Goal: Communication & Community: Answer question/provide support

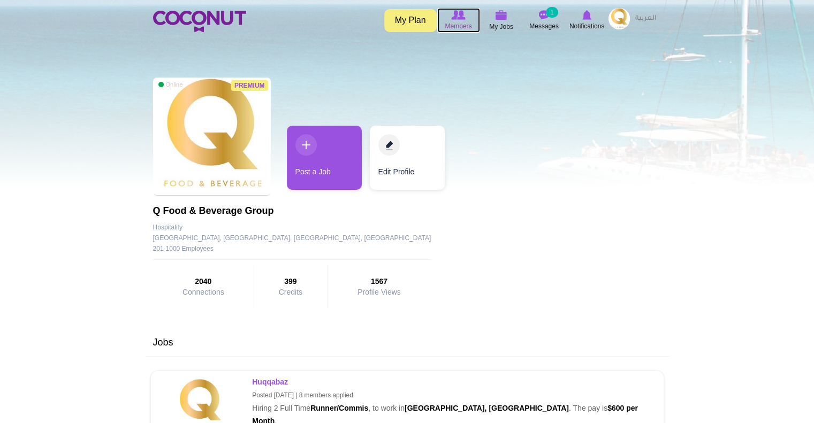
click at [454, 23] on span "Members" at bounding box center [458, 26] width 27 height 11
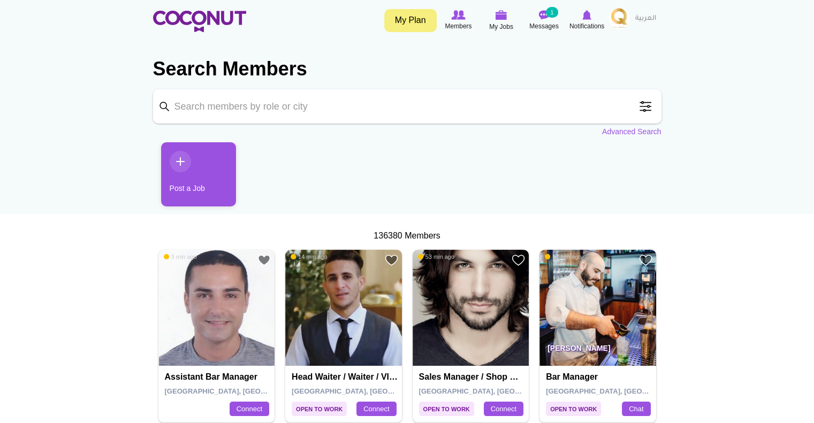
click at [267, 110] on input "Keyword" at bounding box center [407, 106] width 508 height 34
type input "hostess"
click button "Search" at bounding box center [0, 0] width 0 height 0
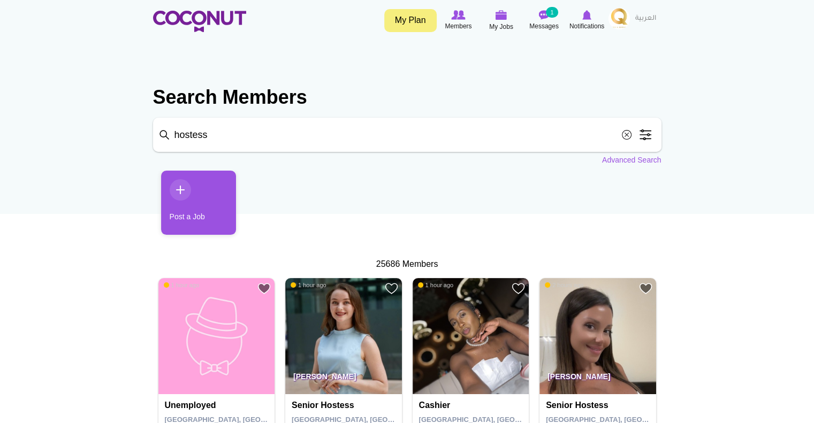
click at [645, 129] on span at bounding box center [645, 134] width 21 height 21
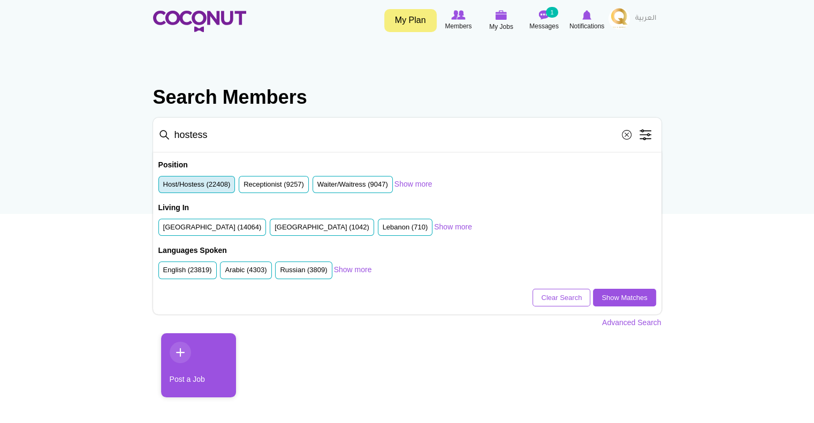
click at [195, 184] on label "Host/Hostess (22408)" at bounding box center [196, 185] width 67 height 10
click at [163, 187] on input "Host/Hostess (22408)" at bounding box center [163, 187] width 0 height 0
click at [214, 224] on label "United Arab Emirates (14064)" at bounding box center [212, 228] width 98 height 10
click at [163, 230] on input "United Arab Emirates (14064)" at bounding box center [163, 230] width 0 height 0
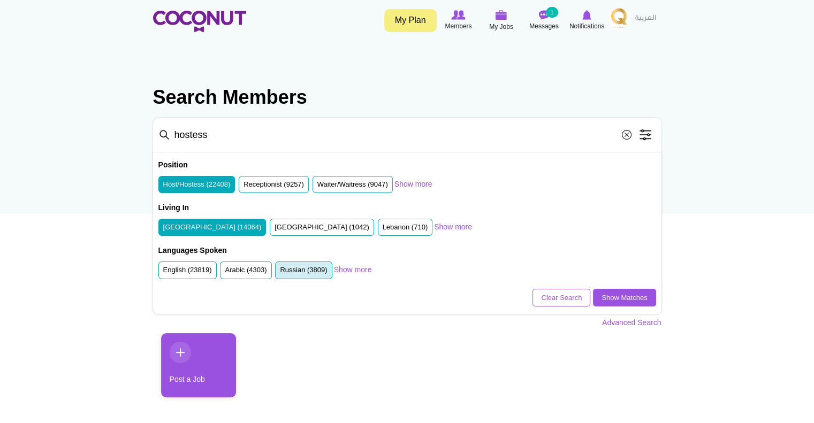
click at [306, 267] on label "Russian (3809)" at bounding box center [303, 270] width 47 height 10
click at [280, 272] on input "Russian (3809)" at bounding box center [280, 272] width 0 height 0
click at [265, 268] on label "Arabic (4303)" at bounding box center [246, 270] width 42 height 10
click at [225, 272] on input "Arabic (4303)" at bounding box center [225, 272] width 0 height 0
click at [614, 299] on link "Show Matches" at bounding box center [624, 298] width 63 height 18
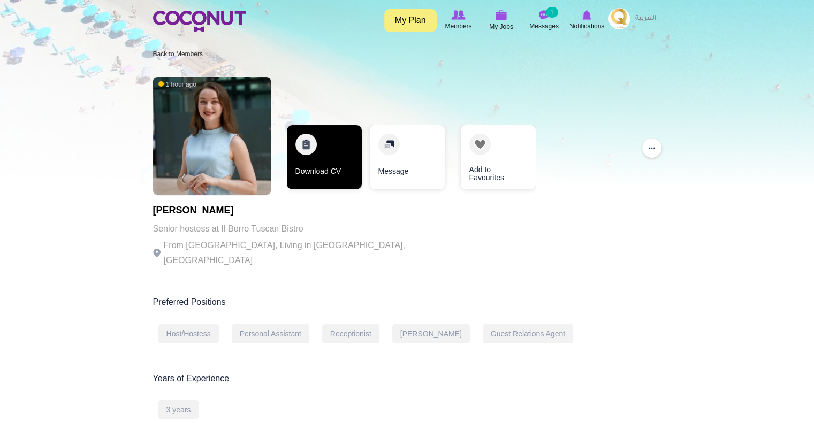
click at [323, 160] on link "Download CV" at bounding box center [324, 157] width 75 height 64
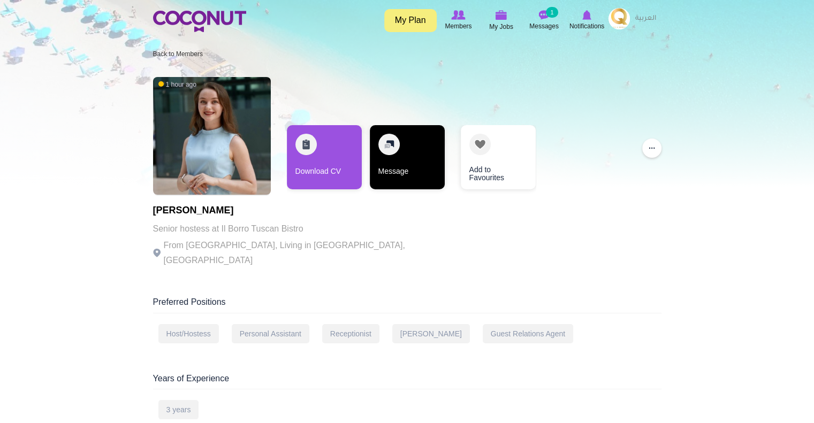
click at [413, 149] on link "Message" at bounding box center [407, 157] width 75 height 64
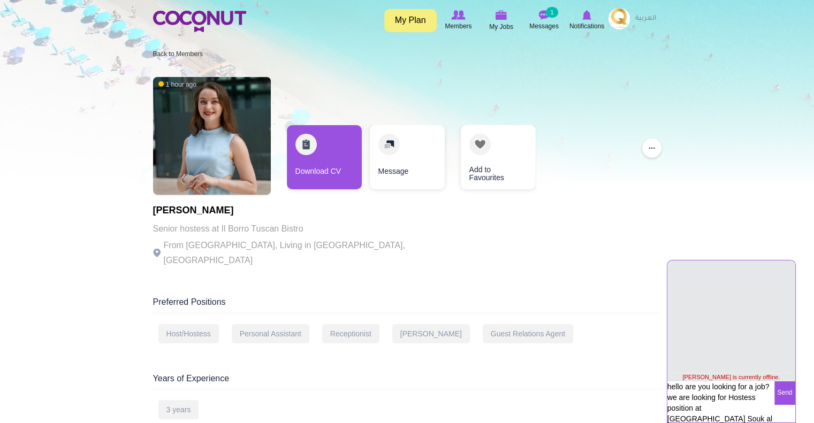
type textarea "hello are you looking for a job? we are looking for Hostess position at Huqqaba…"
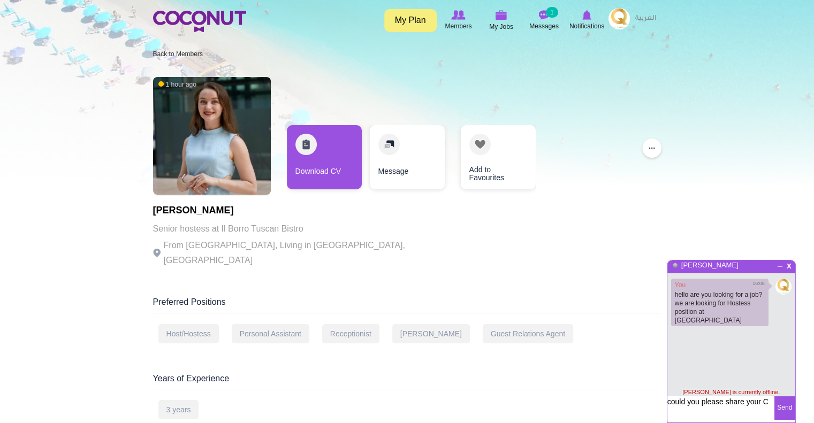
type textarea "could you please share your CV"
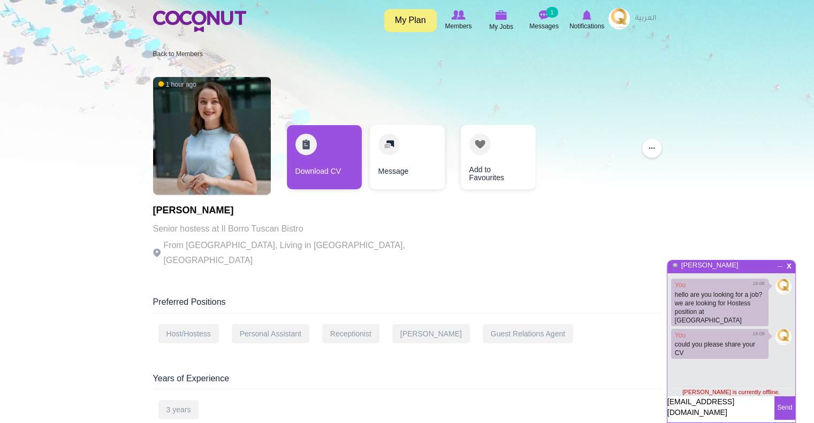
type textarea "sab.cashier@huqqabaz.com"
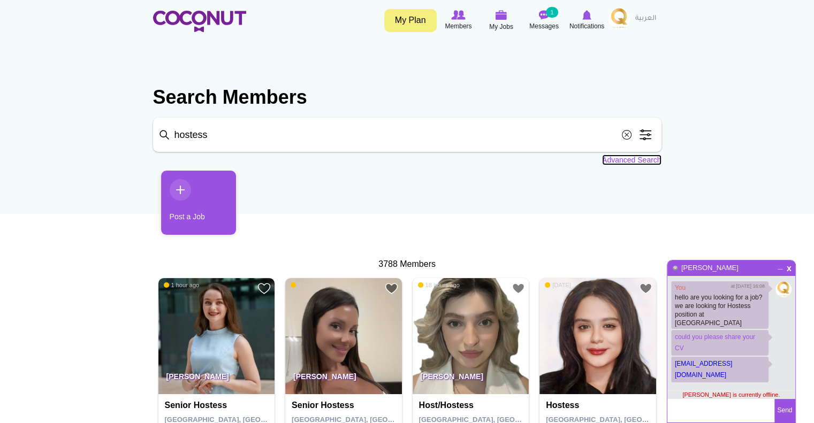
click at [636, 160] on link "Advanced Search" at bounding box center [631, 160] width 59 height 11
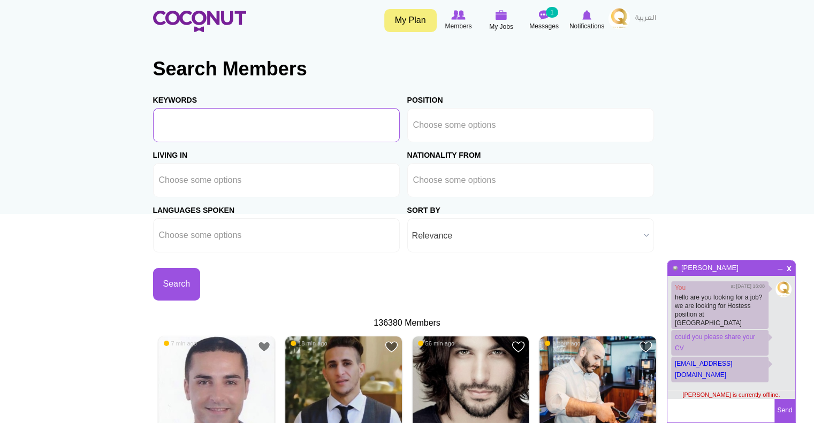
click at [203, 117] on input "Keywords" at bounding box center [276, 125] width 247 height 34
type input "hostess"
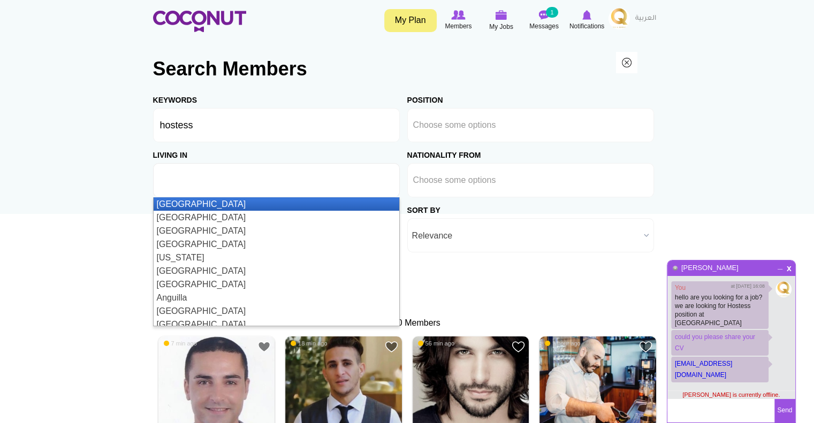
click at [216, 185] on li at bounding box center [207, 180] width 96 height 22
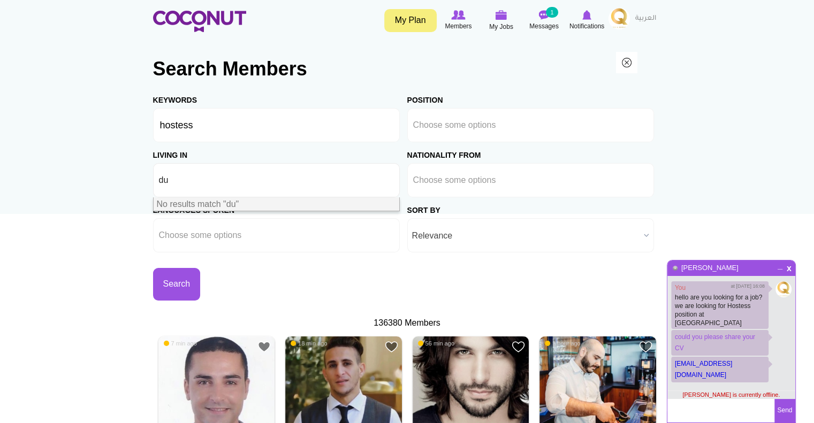
type input "d"
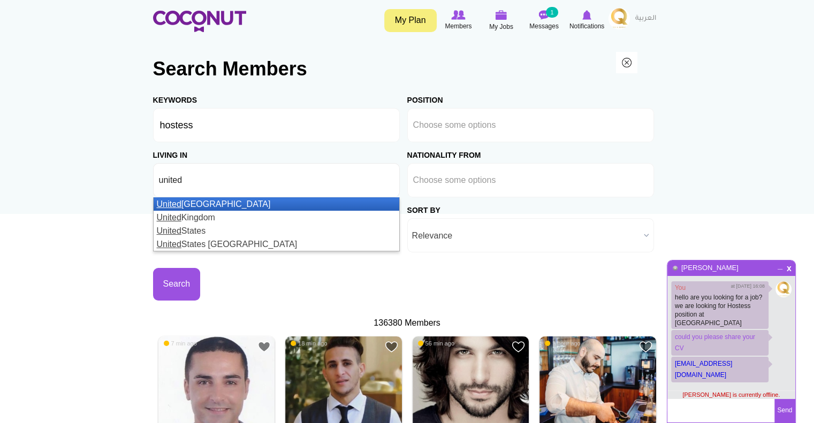
type input "united"
click at [224, 201] on li "[GEOGRAPHIC_DATA]" at bounding box center [277, 203] width 246 height 13
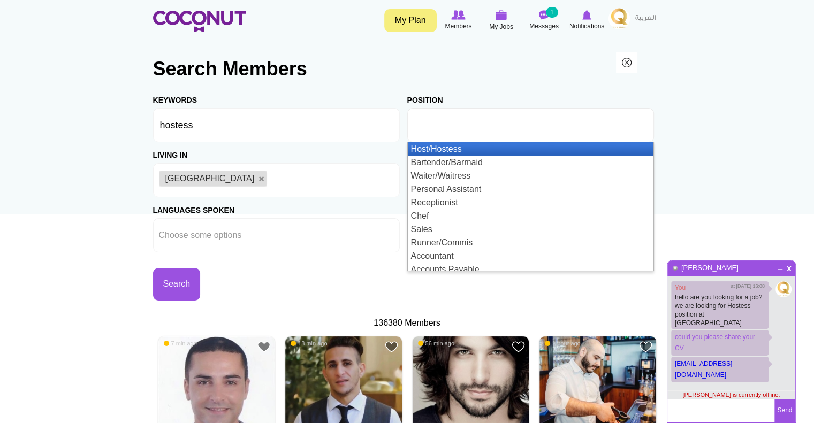
click at [493, 120] on input "text" at bounding box center [461, 125] width 96 height 10
click at [490, 143] on li "Host/Hostess" at bounding box center [531, 148] width 246 height 13
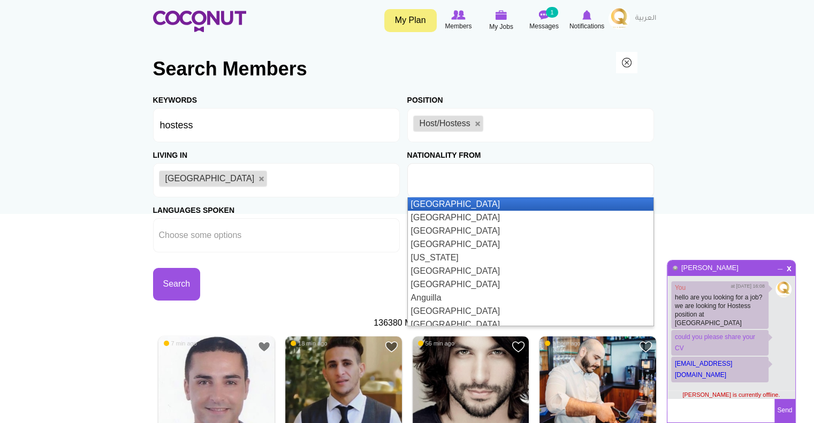
click at [458, 179] on input "text" at bounding box center [461, 181] width 96 height 10
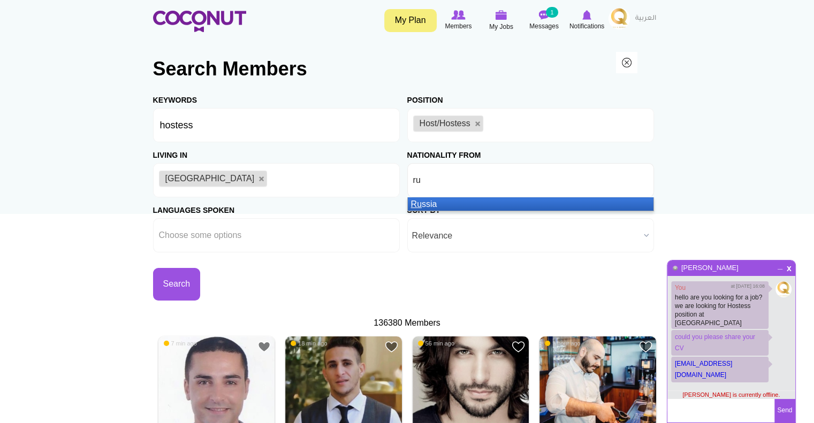
click at [512, 184] on ul "ru" at bounding box center [530, 180] width 247 height 34
type input "Choose some options"
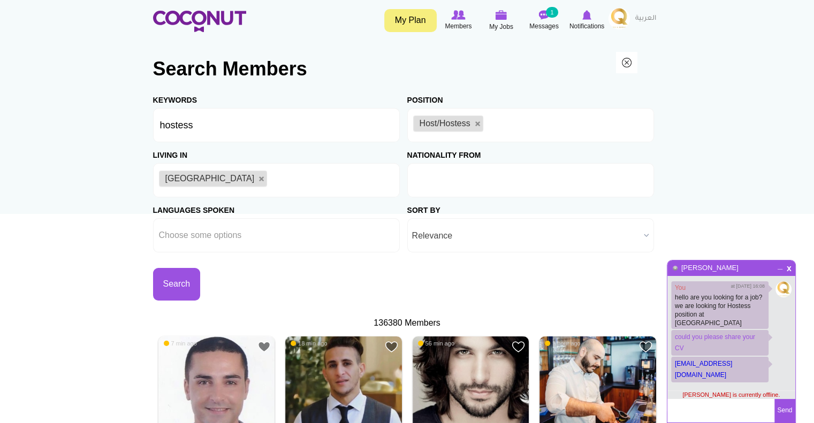
click at [469, 184] on input "text" at bounding box center [461, 181] width 96 height 10
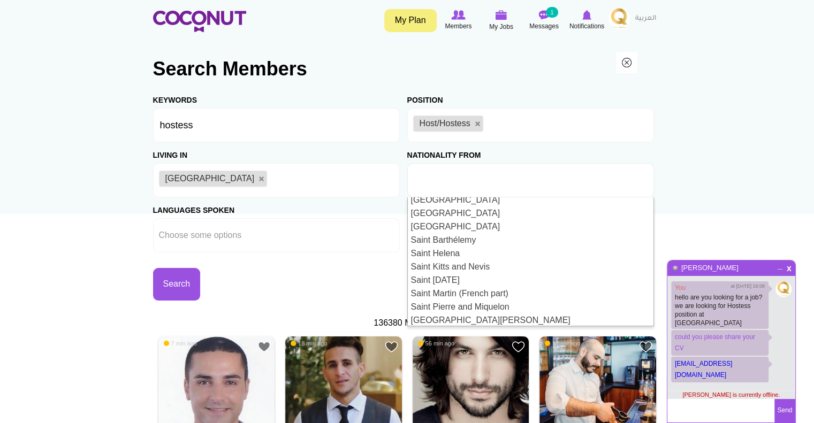
scroll to position [2413, 0]
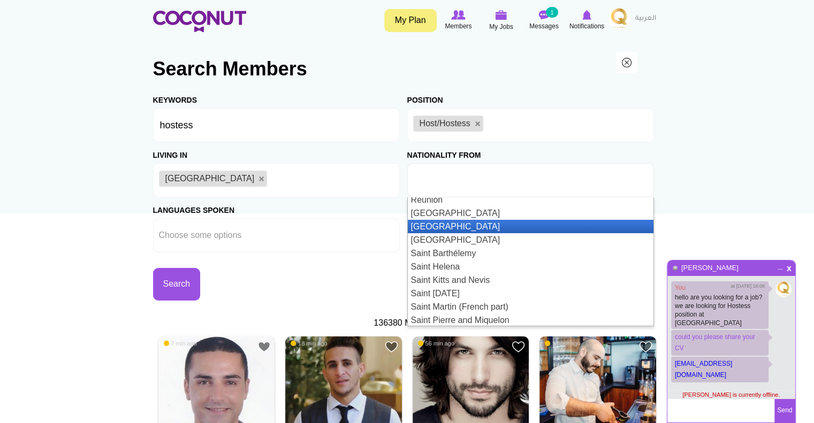
click at [419, 226] on li "Russia" at bounding box center [531, 226] width 246 height 13
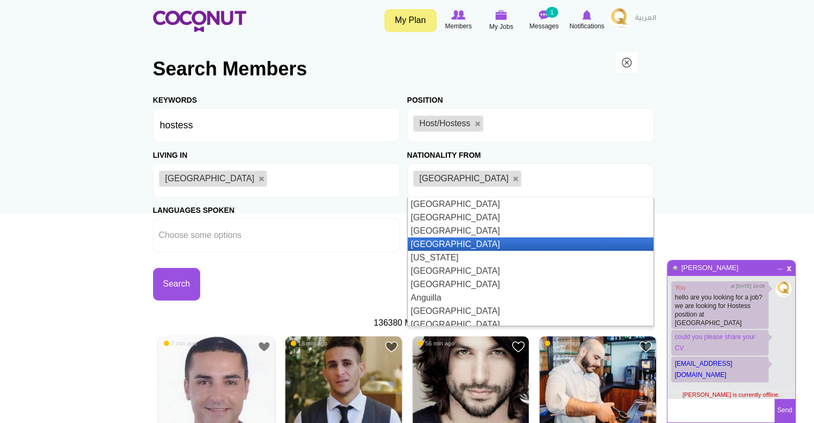
click at [486, 240] on li "Algeria" at bounding box center [531, 244] width 246 height 13
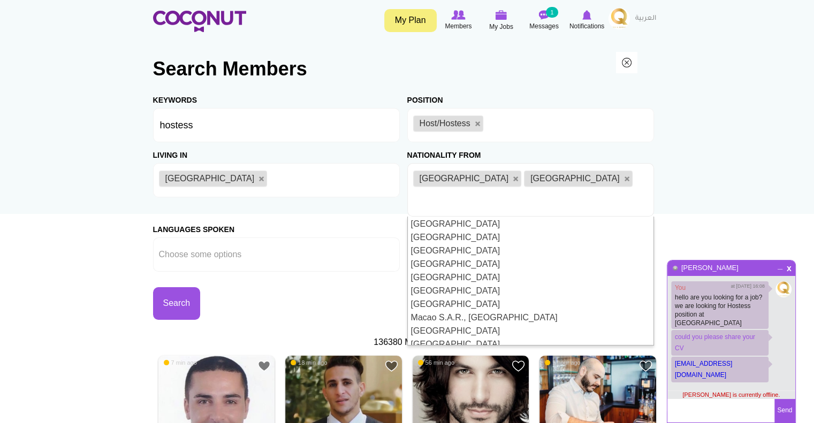
scroll to position [1522, 0]
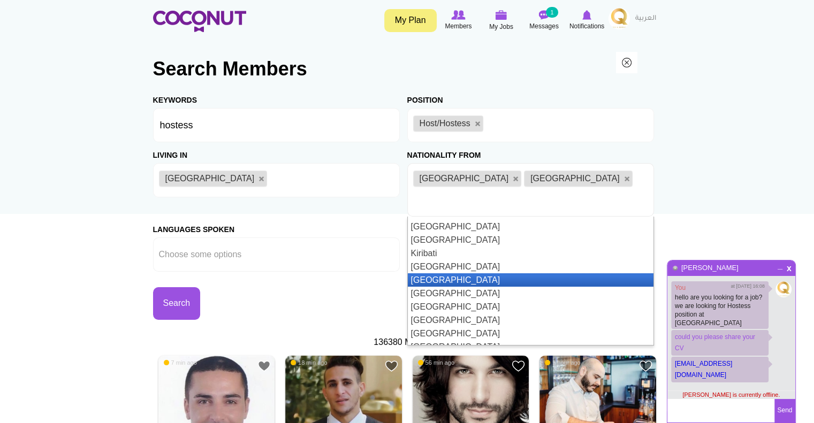
click at [440, 273] on li "Kyrgyzstan" at bounding box center [531, 279] width 246 height 13
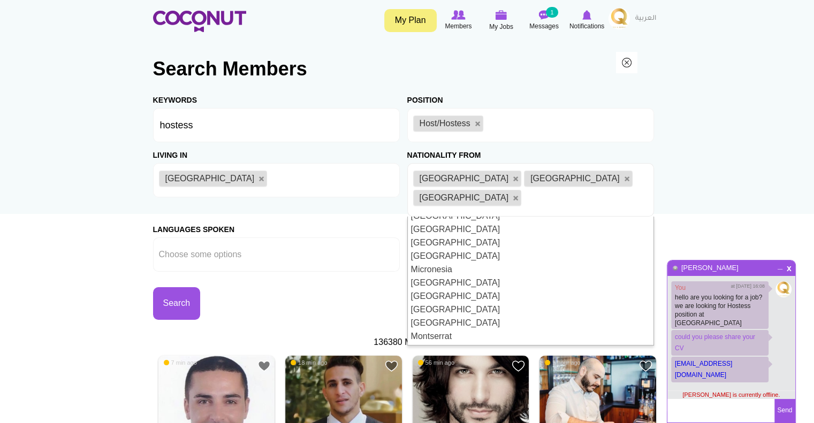
scroll to position [1873, 0]
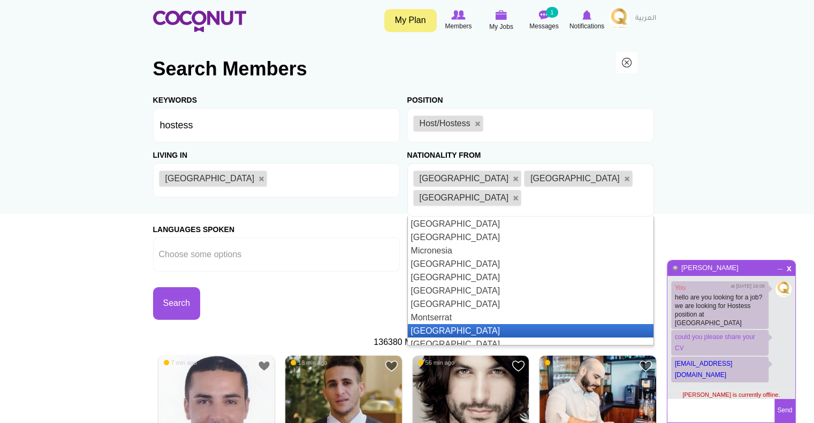
click at [592, 324] on li "Morocco" at bounding box center [531, 330] width 246 height 13
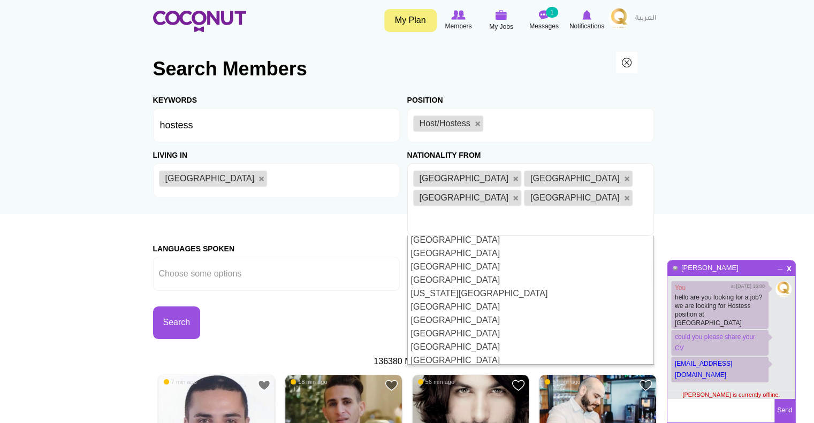
scroll to position [3069, 0]
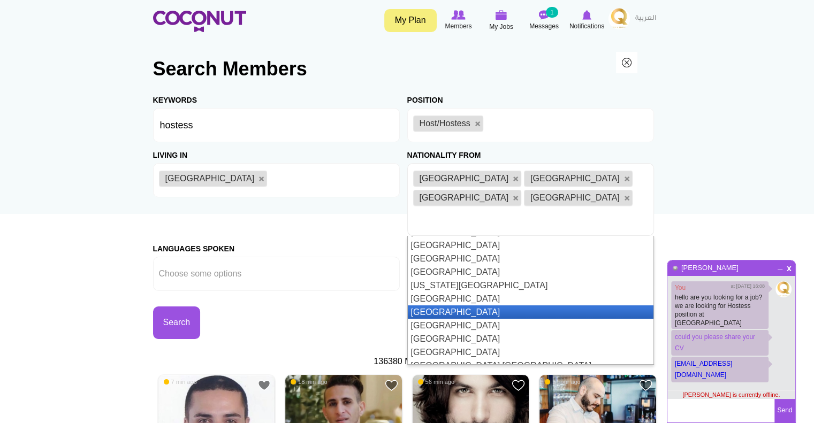
click at [524, 306] on li "Ukraine" at bounding box center [531, 312] width 246 height 13
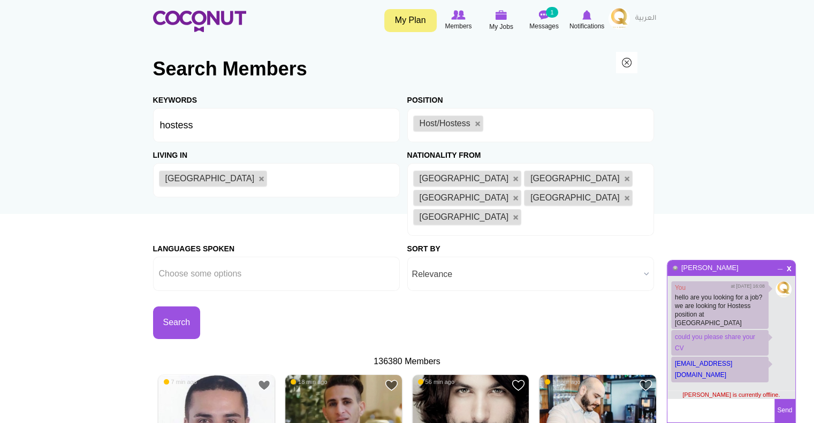
scroll to position [0, 0]
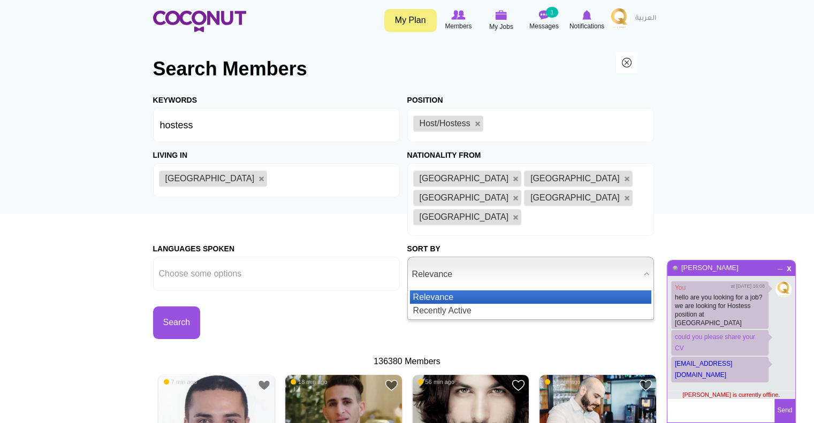
click at [584, 261] on span "Relevance" at bounding box center [525, 274] width 227 height 34
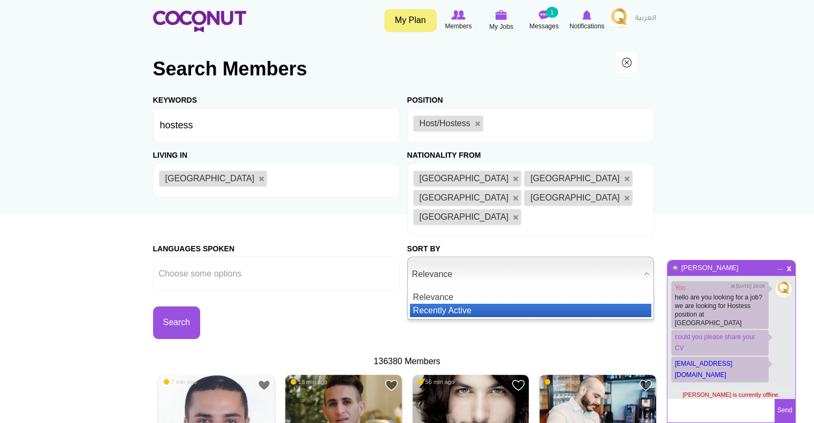
click at [574, 304] on li "Recently Active" at bounding box center [530, 310] width 241 height 13
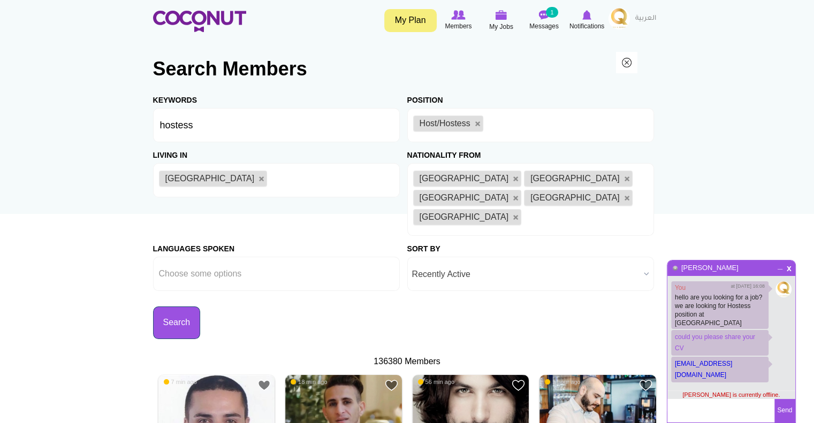
click at [171, 307] on button "Search" at bounding box center [177, 323] width 48 height 33
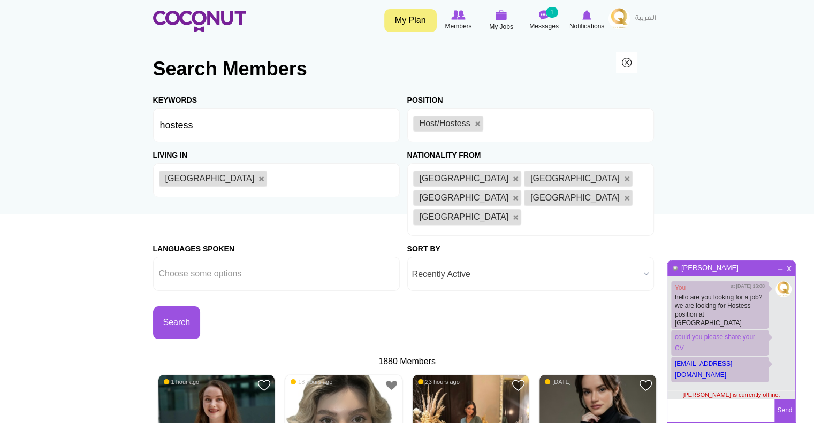
click at [790, 269] on span "x" at bounding box center [789, 267] width 9 height 8
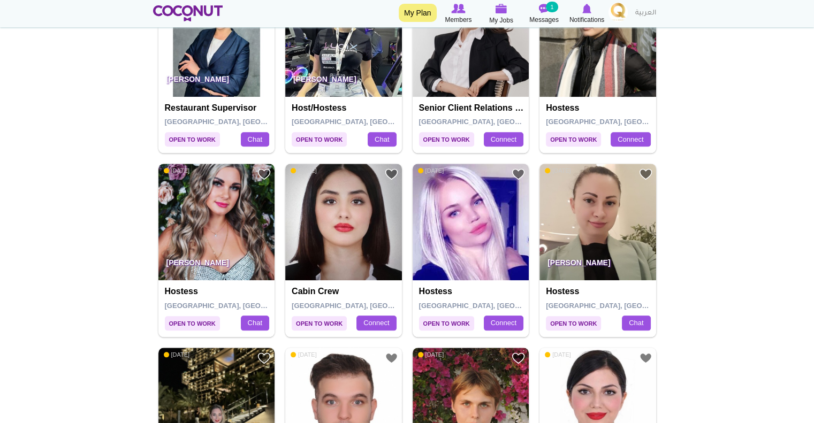
scroll to position [1170, 0]
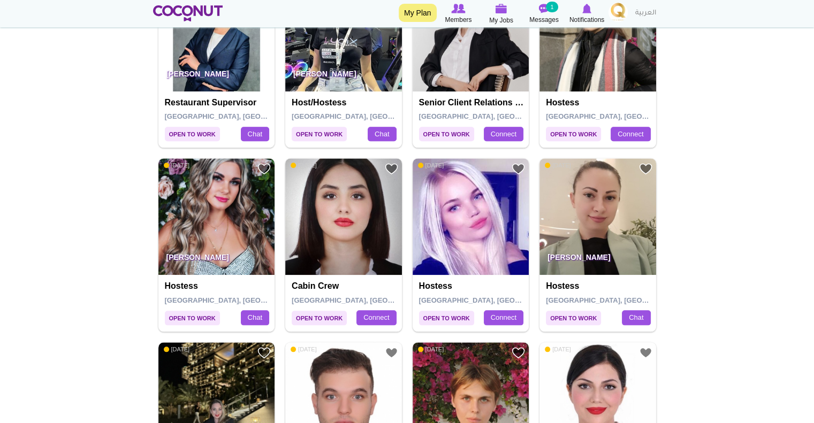
drag, startPoint x: 474, startPoint y: 193, endPoint x: 763, endPoint y: 184, distance: 289.7
click at [763, 184] on body "Toggle navigation My Plan Members My Jobs Post a Job Messages 1 Notifications M…" at bounding box center [407, 73] width 814 height 2487
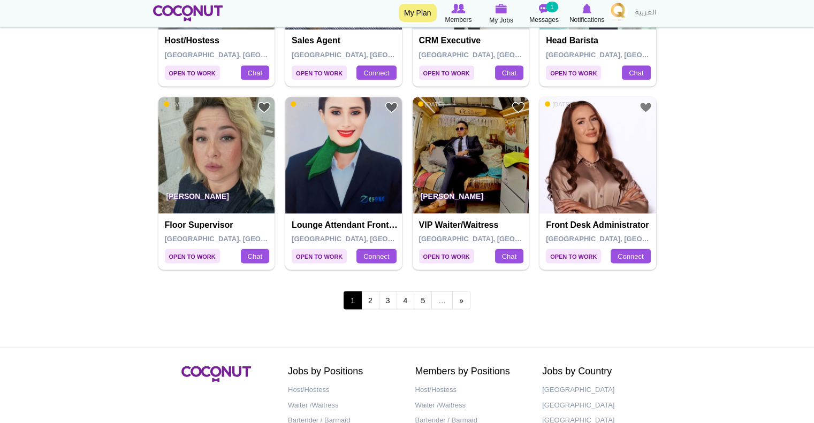
scroll to position [1972, 0]
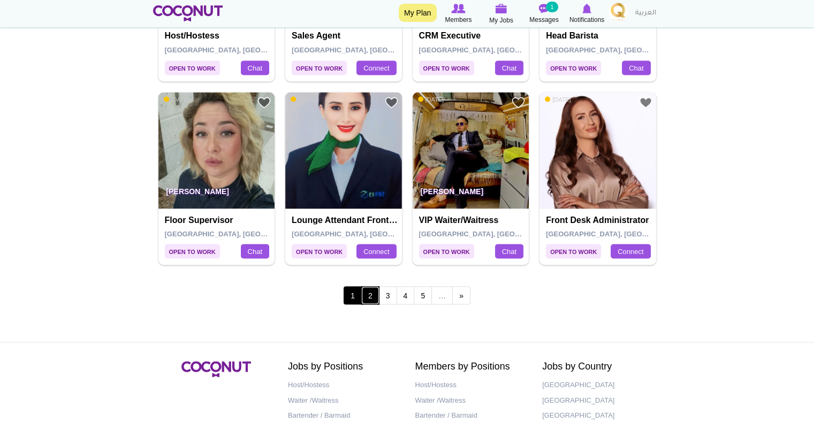
click at [368, 286] on link "2" at bounding box center [370, 295] width 18 height 18
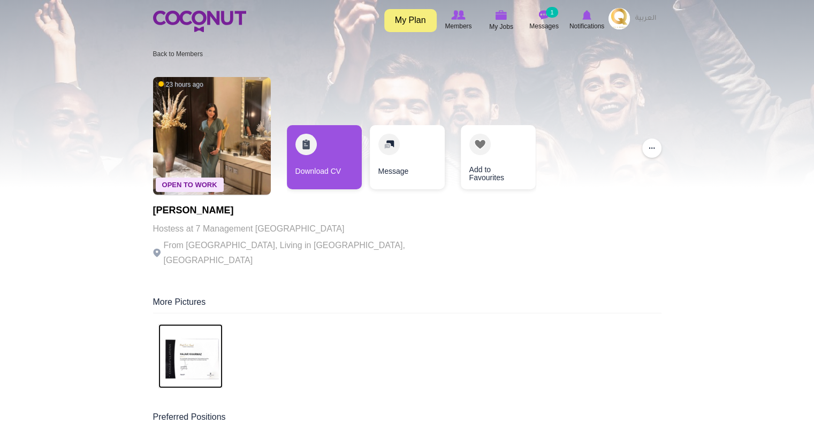
click at [196, 341] on img at bounding box center [190, 356] width 64 height 64
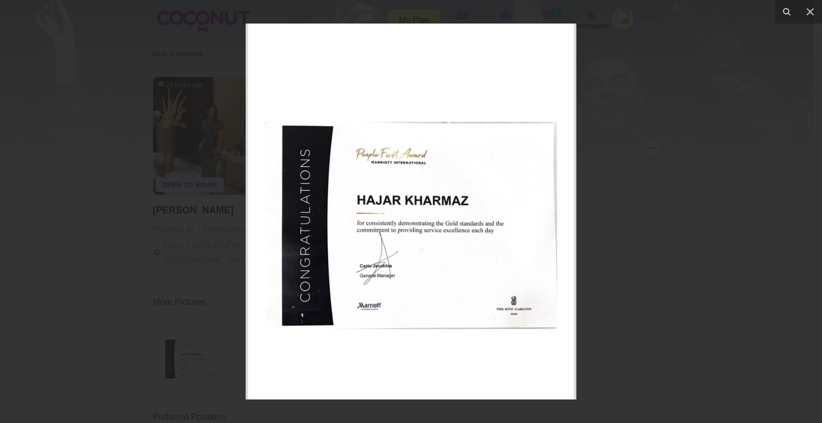
click at [664, 169] on div at bounding box center [411, 211] width 822 height 423
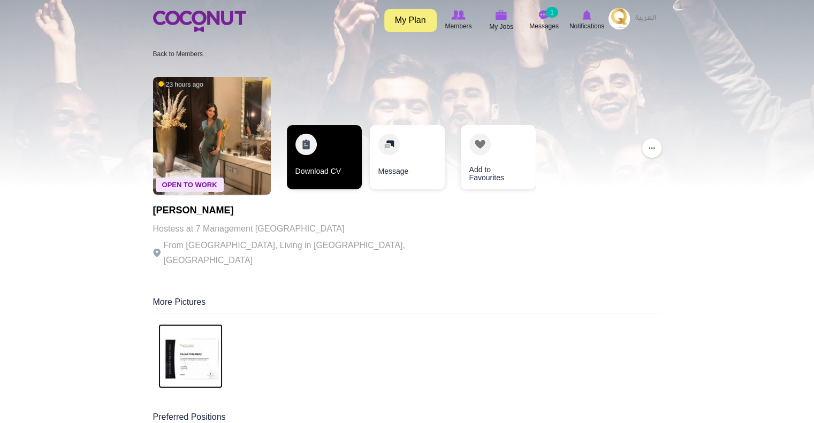
click at [310, 179] on link "Download CV" at bounding box center [324, 157] width 75 height 64
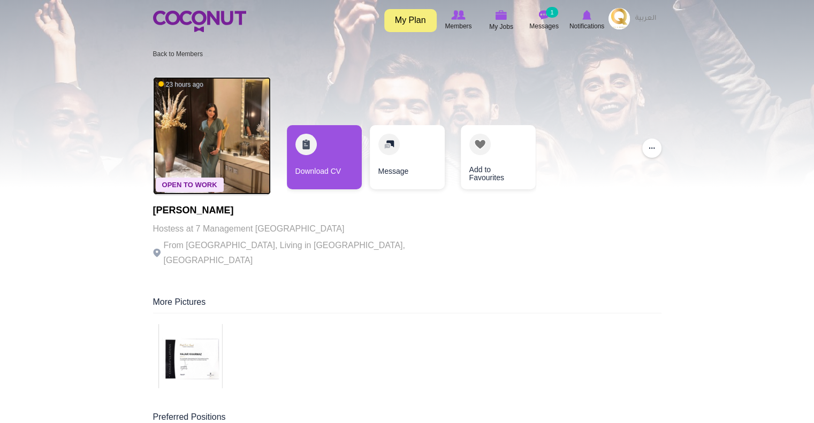
click at [193, 150] on img at bounding box center [212, 136] width 118 height 118
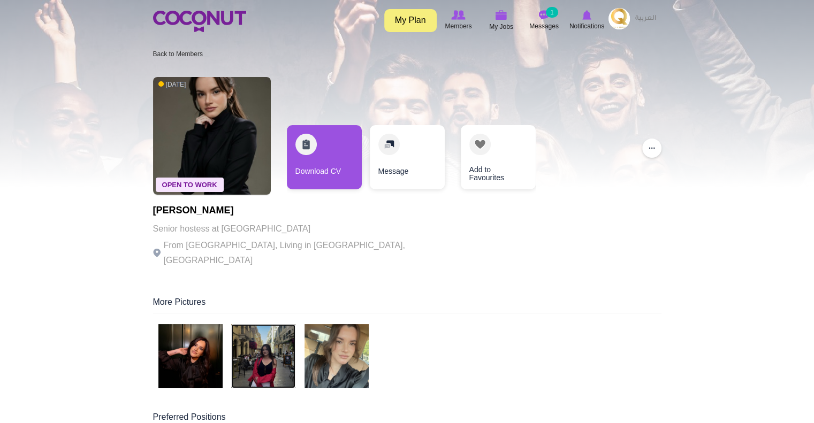
click at [276, 336] on img at bounding box center [263, 356] width 64 height 64
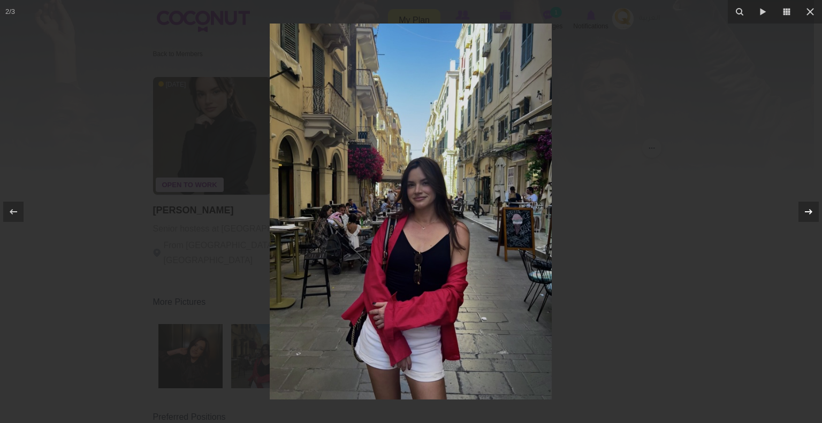
click at [803, 211] on icon at bounding box center [808, 212] width 13 height 13
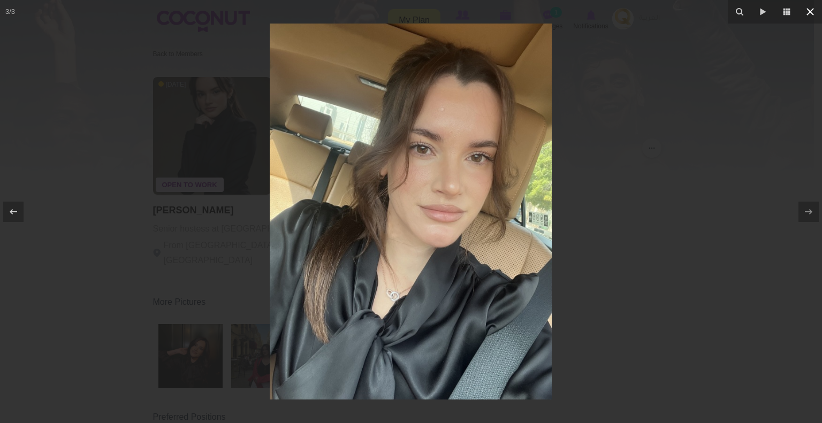
click at [811, 14] on icon at bounding box center [810, 11] width 13 height 13
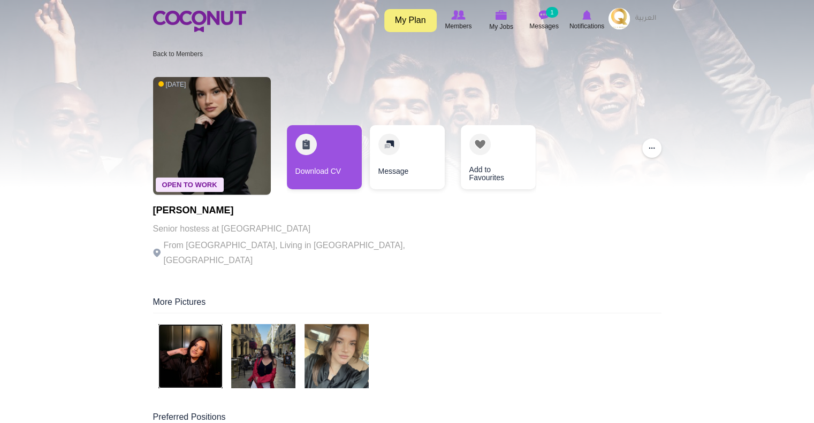
click at [196, 343] on img at bounding box center [190, 356] width 64 height 64
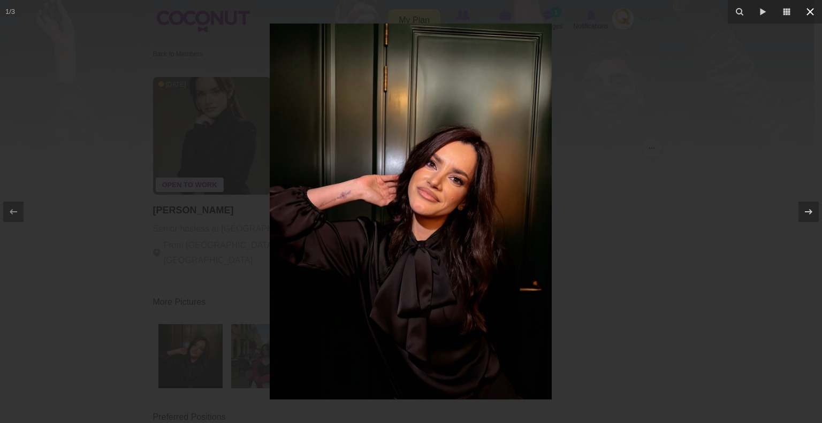
click at [808, 11] on icon at bounding box center [810, 11] width 13 height 13
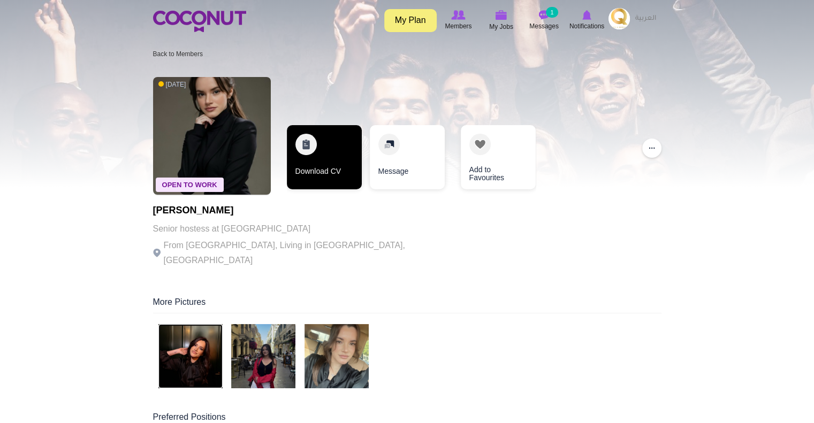
click at [324, 162] on link "Download CV" at bounding box center [324, 157] width 75 height 64
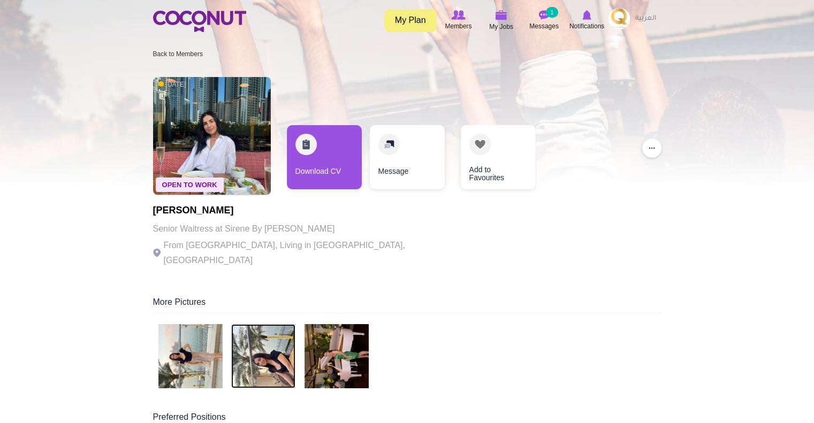
click at [269, 348] on img at bounding box center [263, 356] width 64 height 64
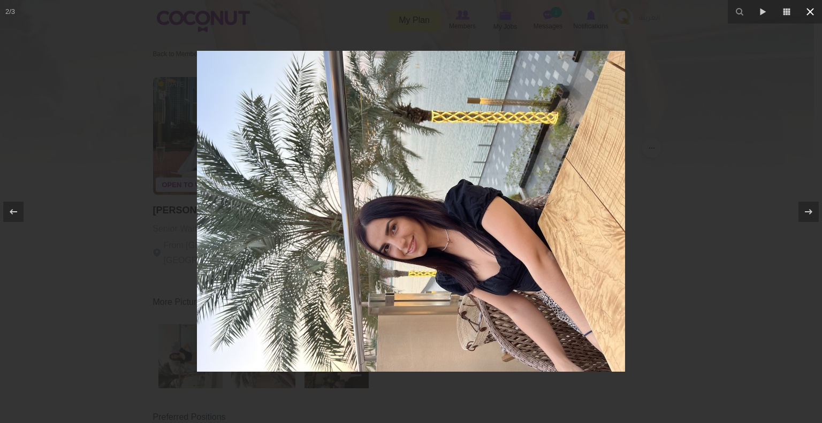
click at [810, 10] on icon at bounding box center [810, 11] width 13 height 13
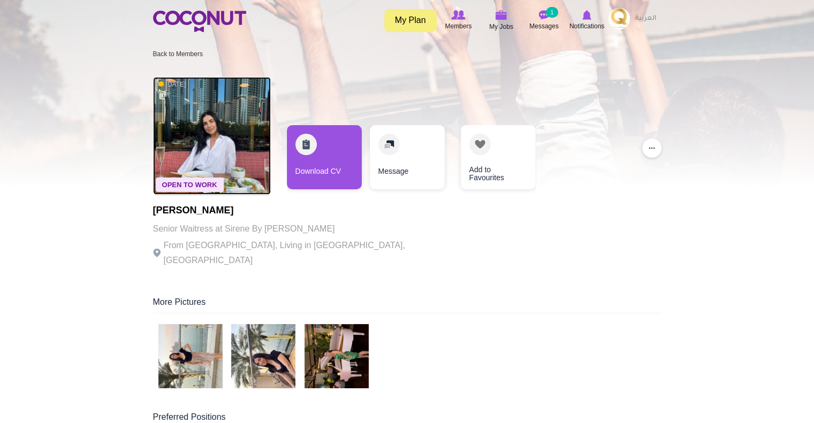
click at [228, 103] on img at bounding box center [212, 136] width 118 height 118
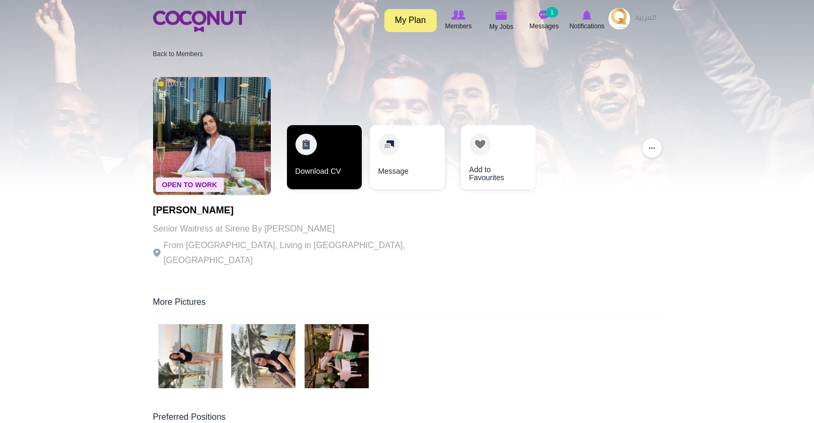
click at [315, 163] on link "Download CV" at bounding box center [324, 157] width 75 height 64
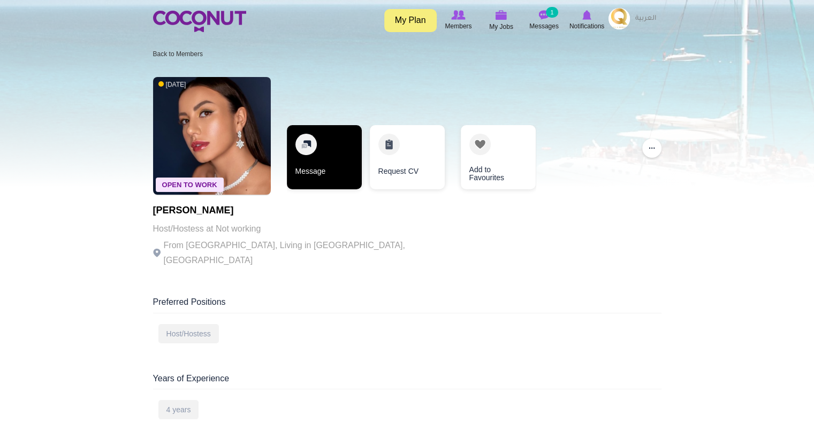
click at [330, 157] on link "Message" at bounding box center [324, 157] width 75 height 64
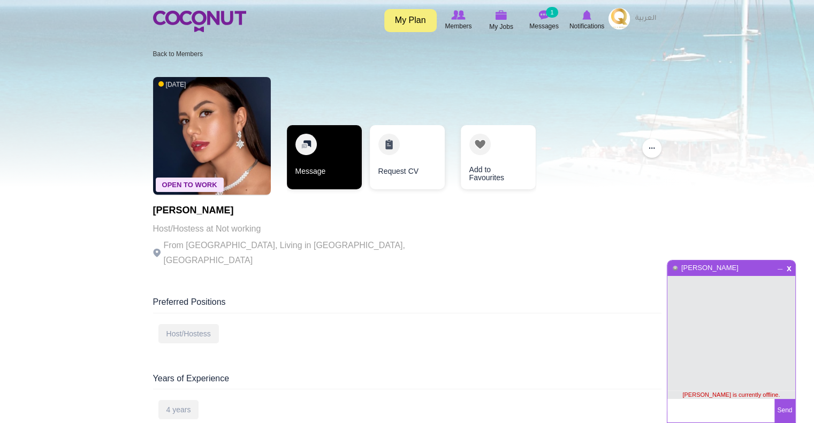
scroll to position [643, 0]
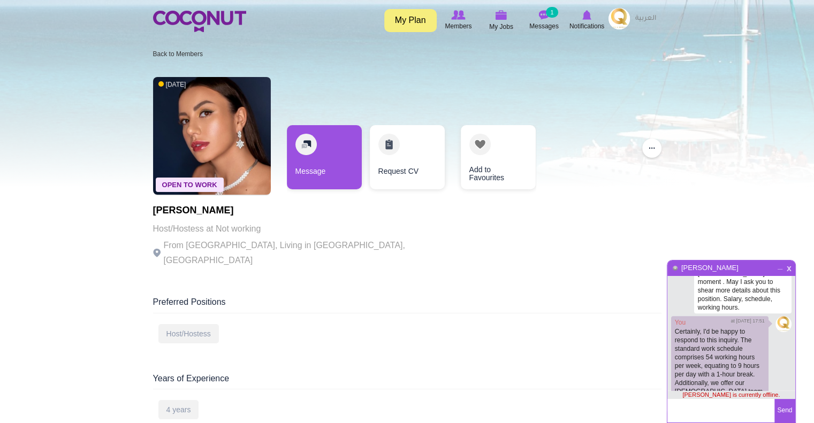
click at [792, 268] on span "x" at bounding box center [789, 267] width 9 height 8
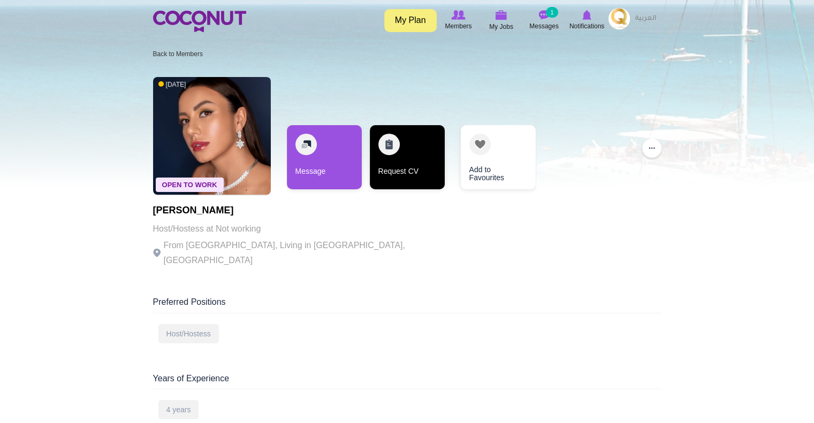
click at [424, 156] on link "Request CV" at bounding box center [407, 157] width 75 height 64
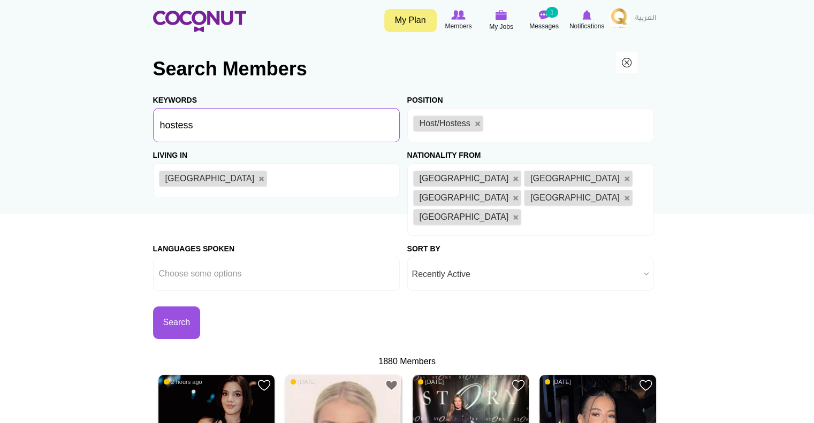
drag, startPoint x: 213, startPoint y: 128, endPoint x: 137, endPoint y: 120, distance: 76.5
type input "barista"
click at [477, 121] on link at bounding box center [478, 124] width 6 height 6
type input "Choose some options"
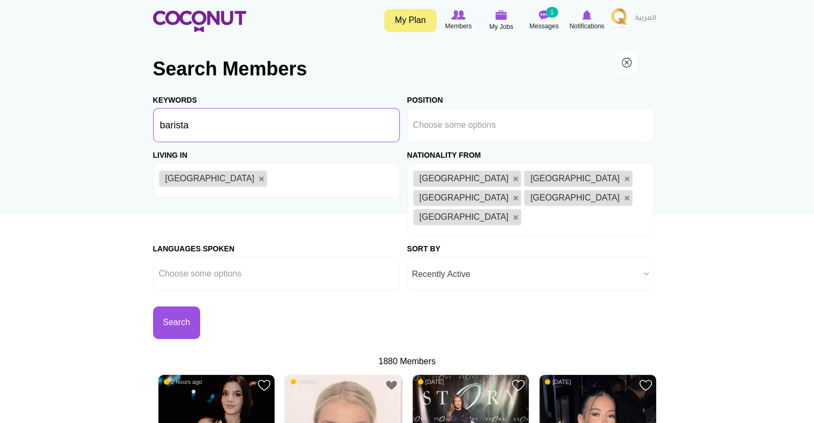
type input "barista"
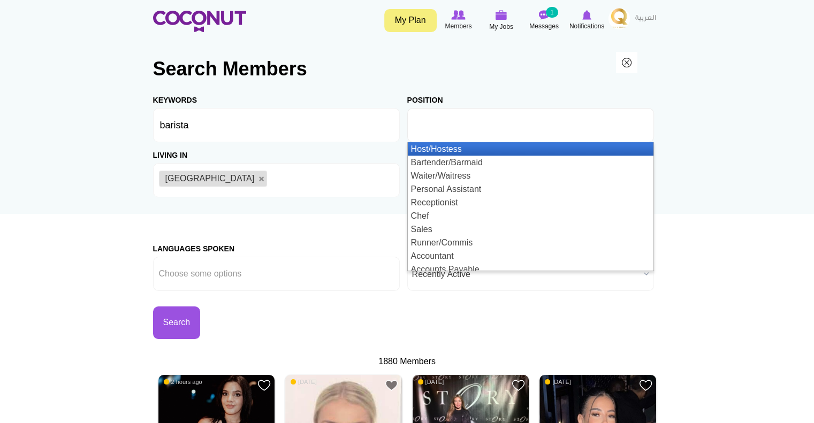
click at [477, 121] on input "text" at bounding box center [461, 125] width 96 height 10
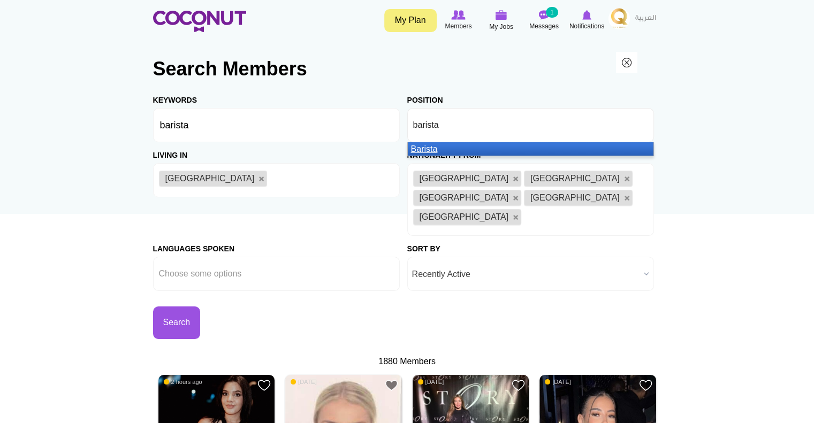
type input "barista"
click at [422, 151] on em "Barista" at bounding box center [424, 149] width 27 height 9
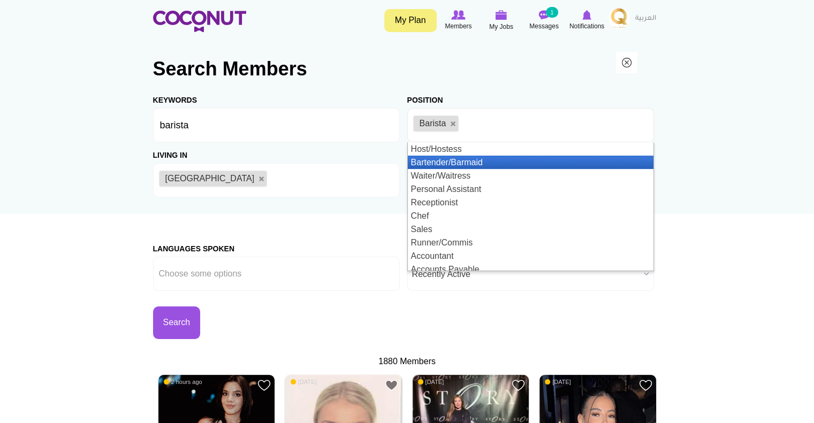
click at [462, 163] on li "Bartender/Barmaid" at bounding box center [531, 162] width 246 height 13
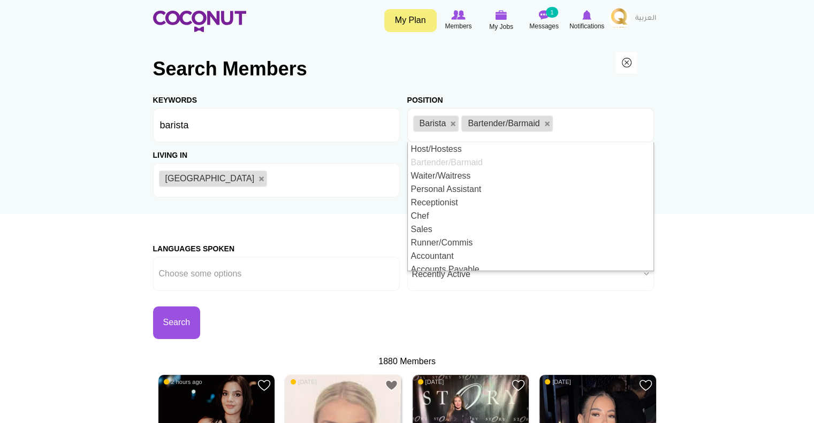
click at [371, 299] on div "Search" at bounding box center [280, 315] width 254 height 48
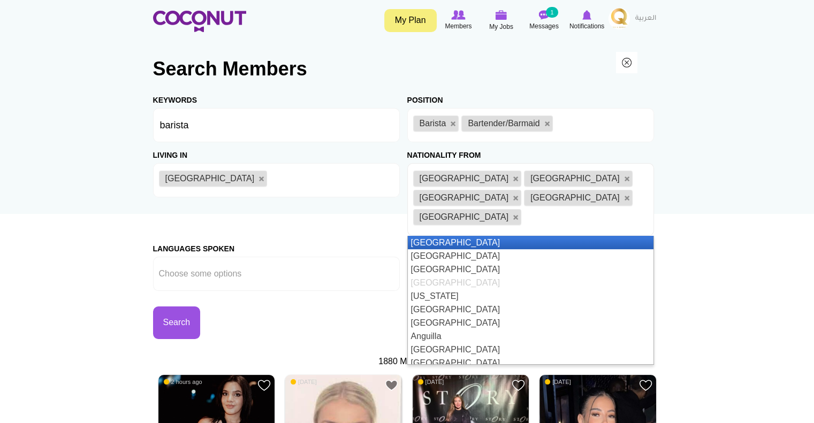
click at [507, 204] on ul "Algeria Kyrgyzstan Morocco Russia Ukraine" at bounding box center [530, 199] width 247 height 73
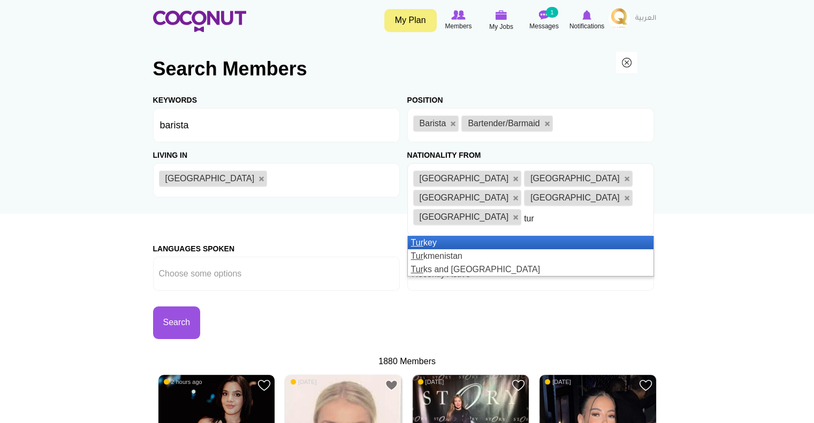
type input "tur"
click at [436, 236] on li "Tur key" at bounding box center [531, 242] width 246 height 13
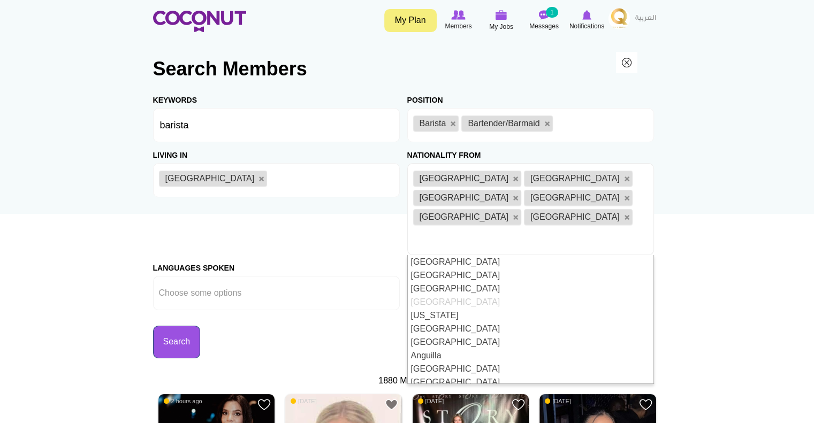
click at [179, 326] on button "Search" at bounding box center [177, 342] width 48 height 33
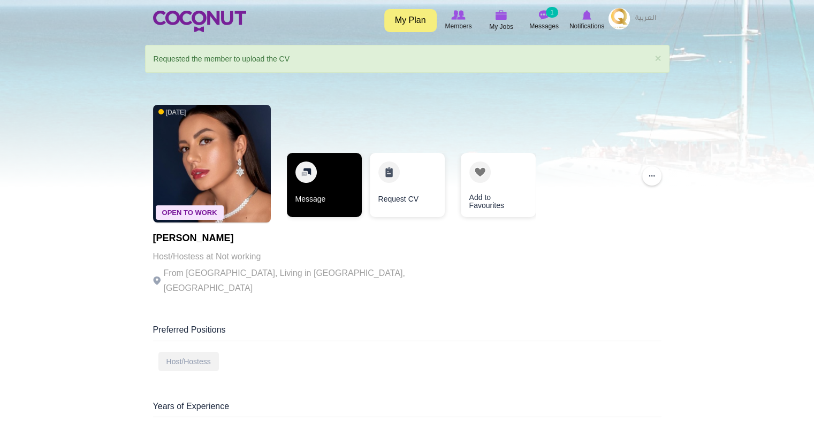
click at [313, 178] on link "Message" at bounding box center [324, 185] width 75 height 64
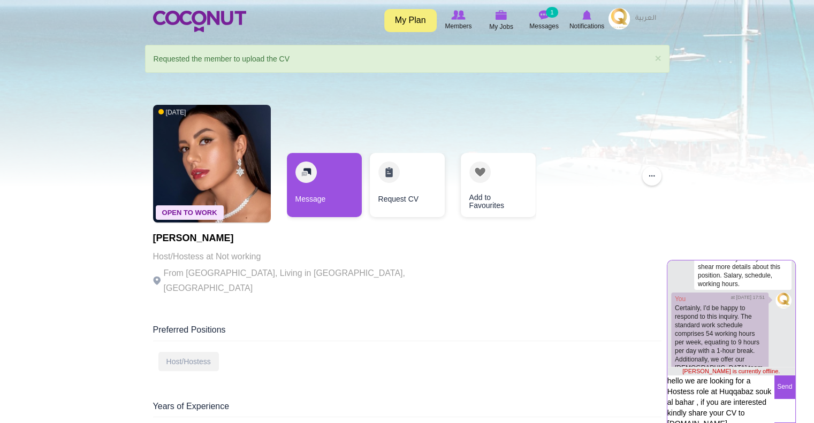
scroll to position [28, 0]
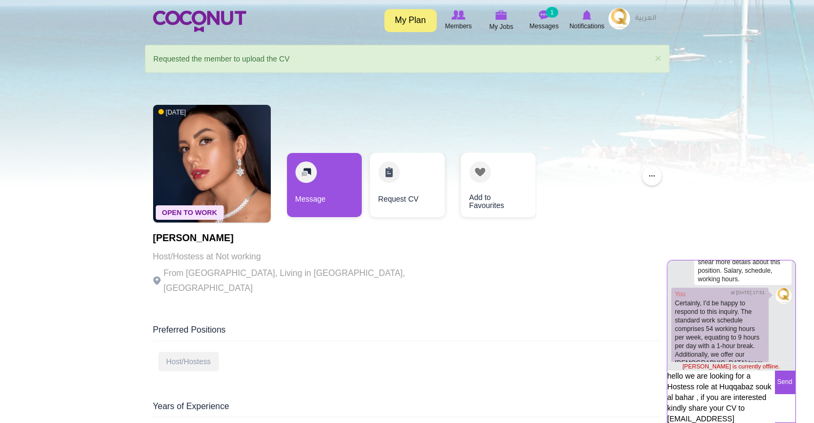
type textarea "hello we are looking for a Hostess role at Huqqabaz souk al bahar , if you are …"
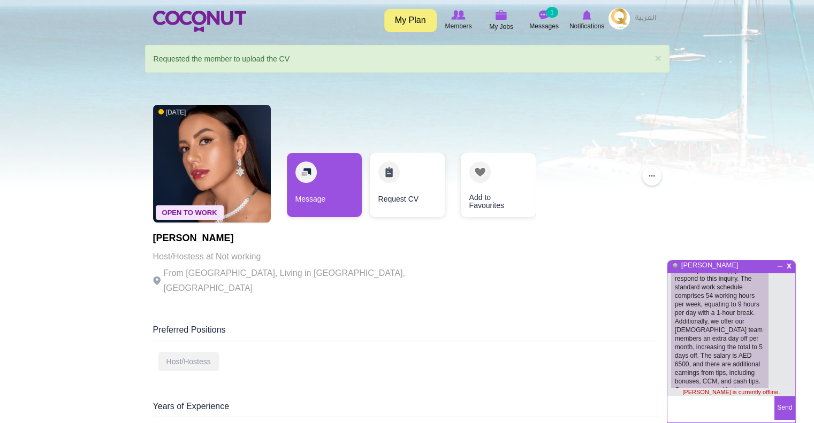
scroll to position [702, 0]
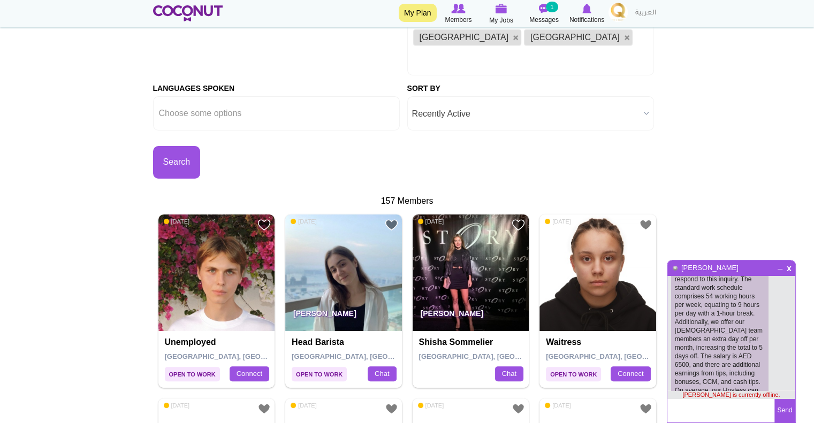
scroll to position [216, 0]
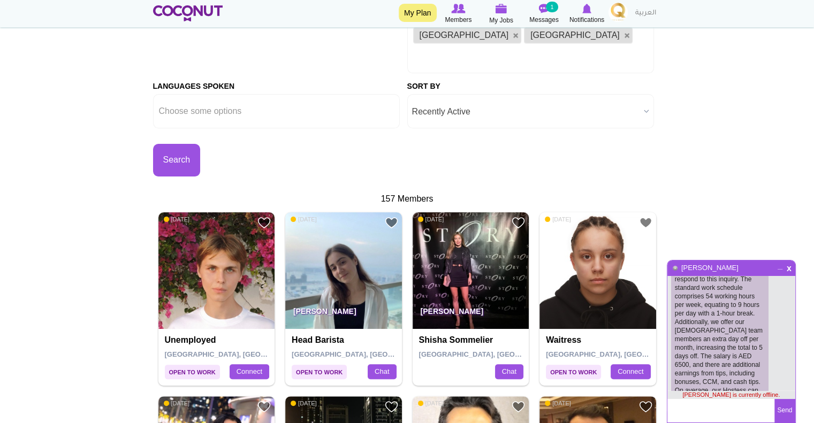
click at [777, 269] on span "_" at bounding box center [779, 265] width 9 height 6
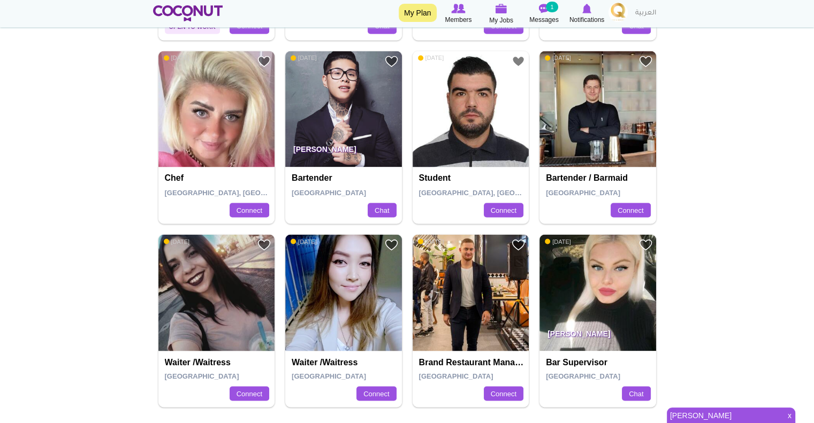
scroll to position [1847, 0]
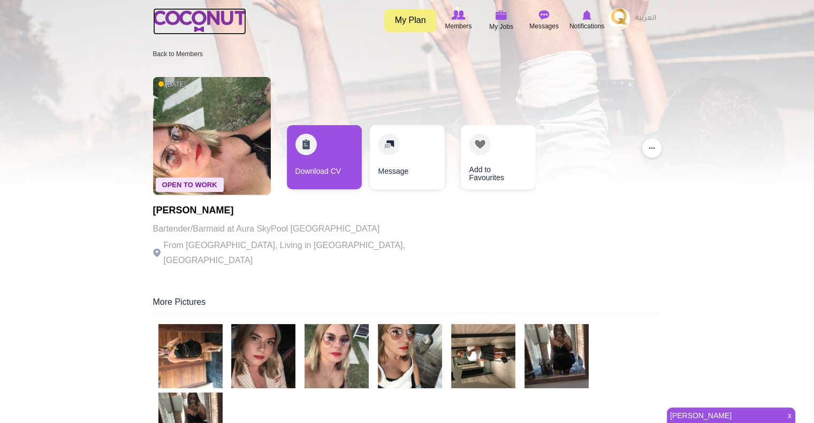
click at [208, 22] on img at bounding box center [199, 21] width 93 height 21
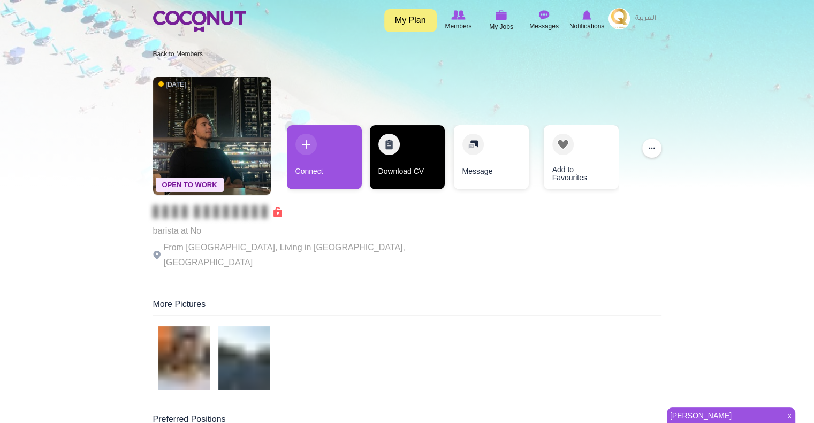
click at [395, 149] on link "Download CV" at bounding box center [407, 157] width 75 height 64
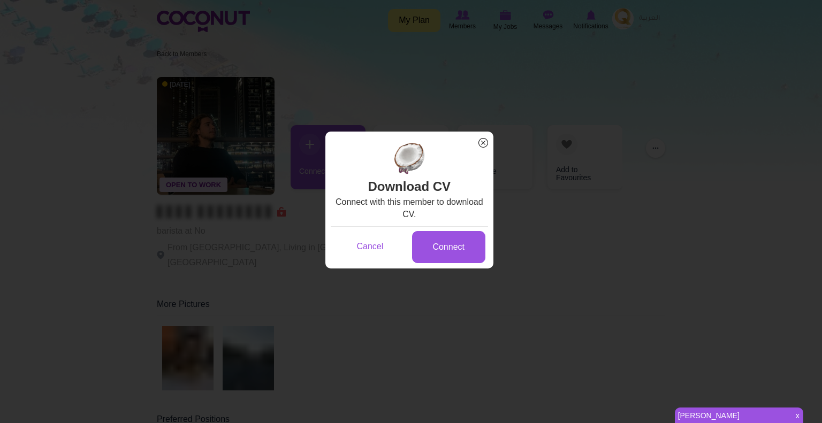
click at [482, 142] on span "x" at bounding box center [483, 143] width 14 height 14
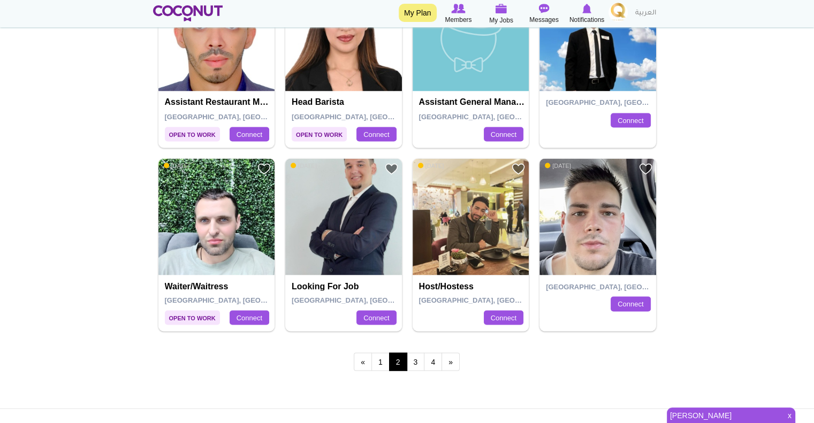
scroll to position [1925, 0]
click at [419, 353] on link "3" at bounding box center [416, 362] width 18 height 18
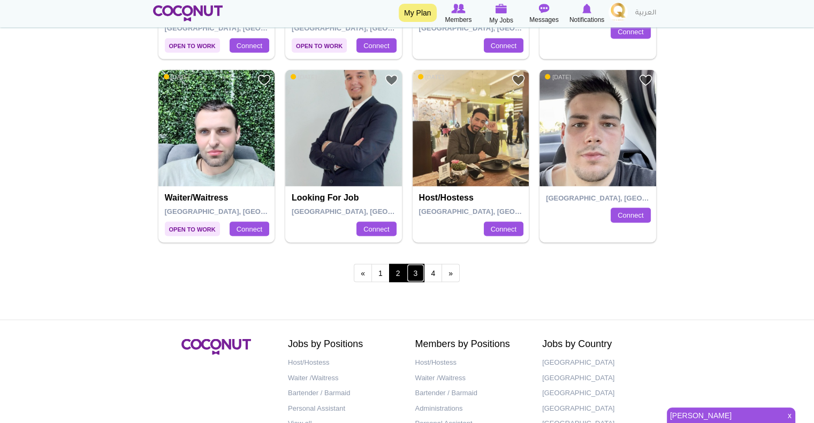
scroll to position [2017, 0]
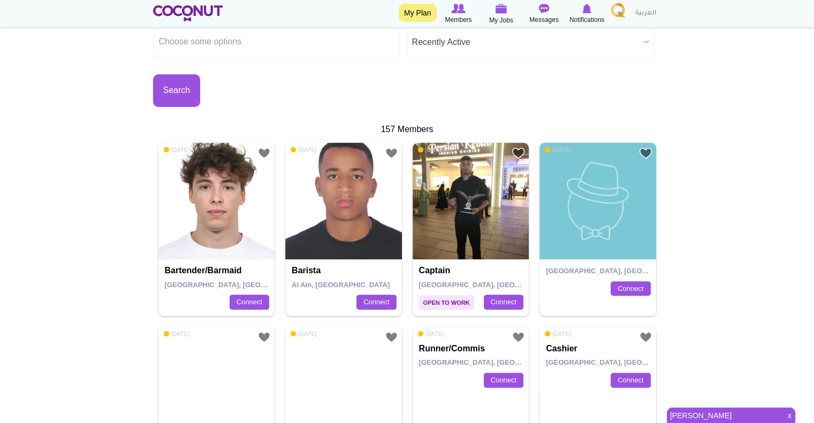
scroll to position [287, 0]
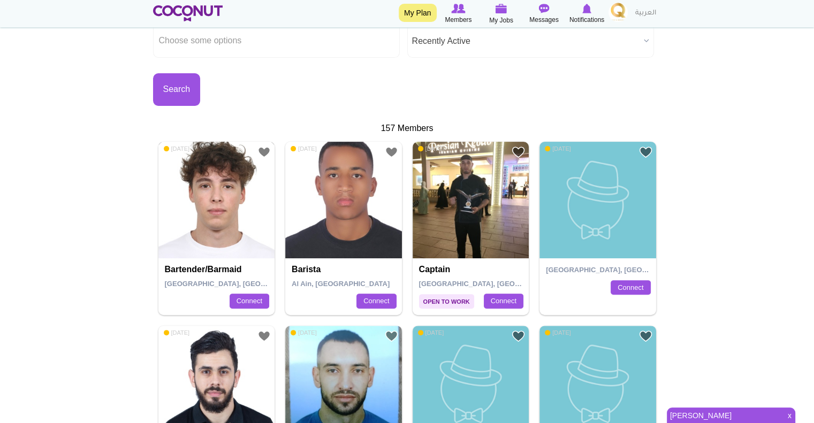
click at [218, 164] on img at bounding box center [216, 200] width 117 height 117
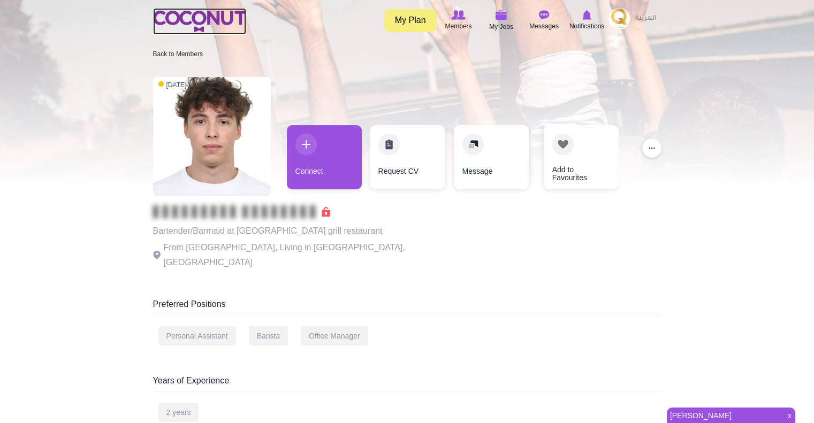
click at [191, 25] on img at bounding box center [199, 21] width 93 height 21
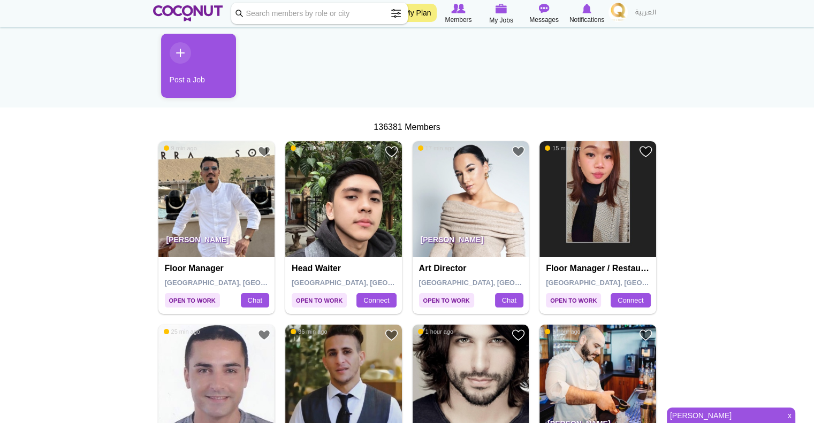
scroll to position [195, 0]
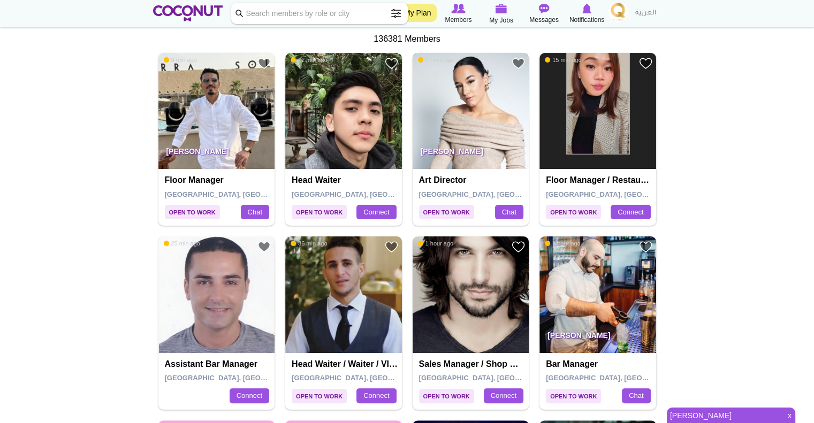
click at [474, 134] on img at bounding box center [471, 111] width 117 height 117
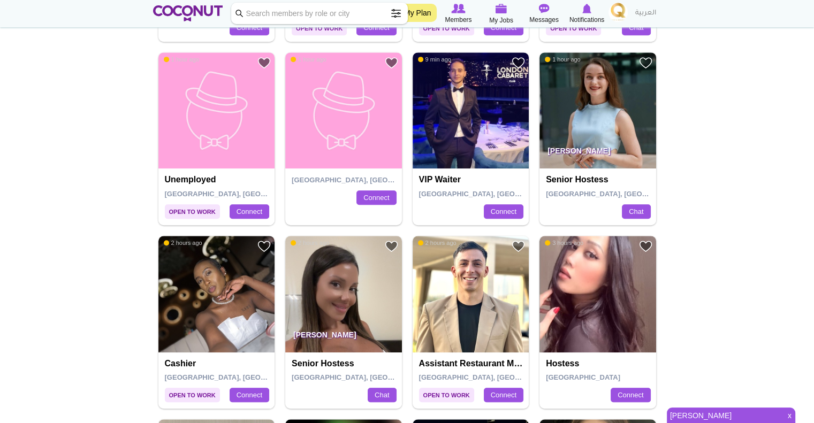
scroll to position [633, 0]
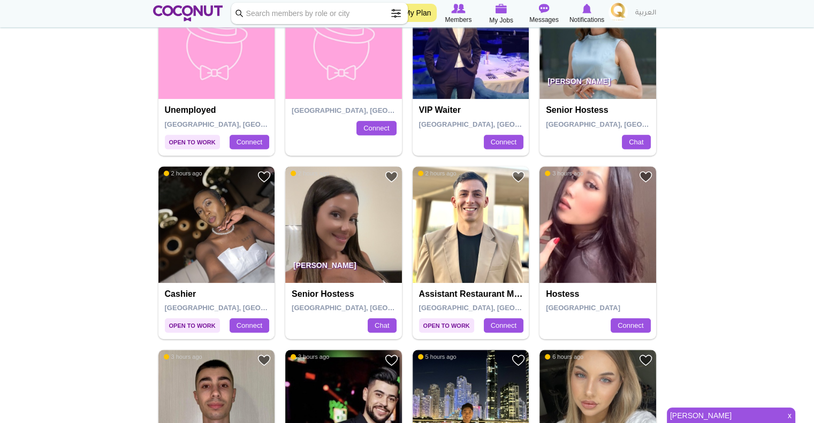
click at [347, 226] on img at bounding box center [343, 224] width 117 height 117
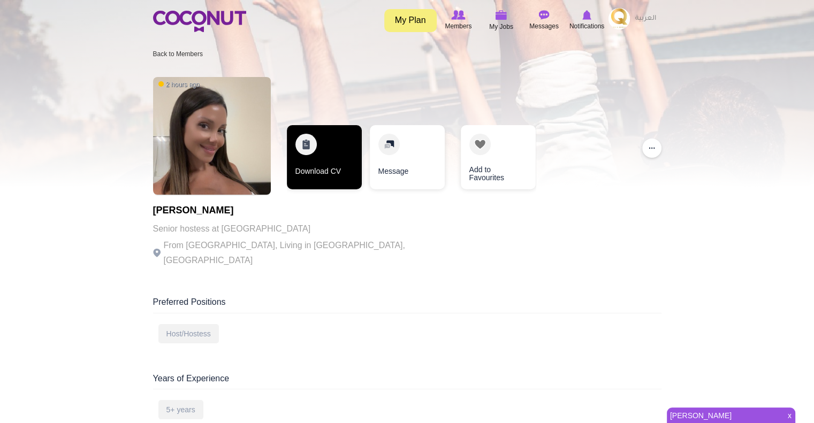
click at [311, 157] on link "Download CV" at bounding box center [324, 157] width 75 height 64
